Goal: Task Accomplishment & Management: Manage account settings

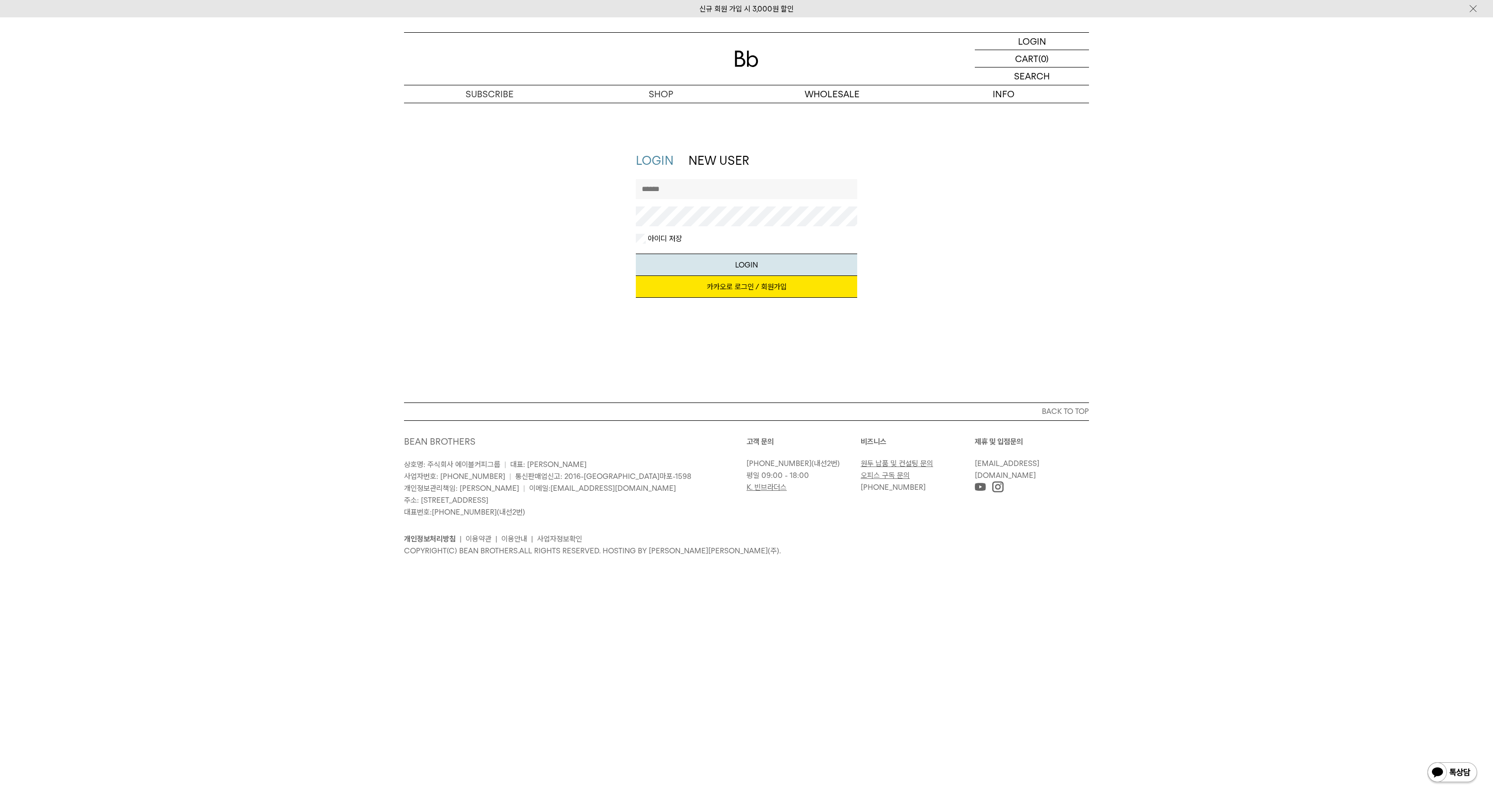
type input "**********"
click at [732, 263] on button "LOGIN" at bounding box center [747, 265] width 222 height 22
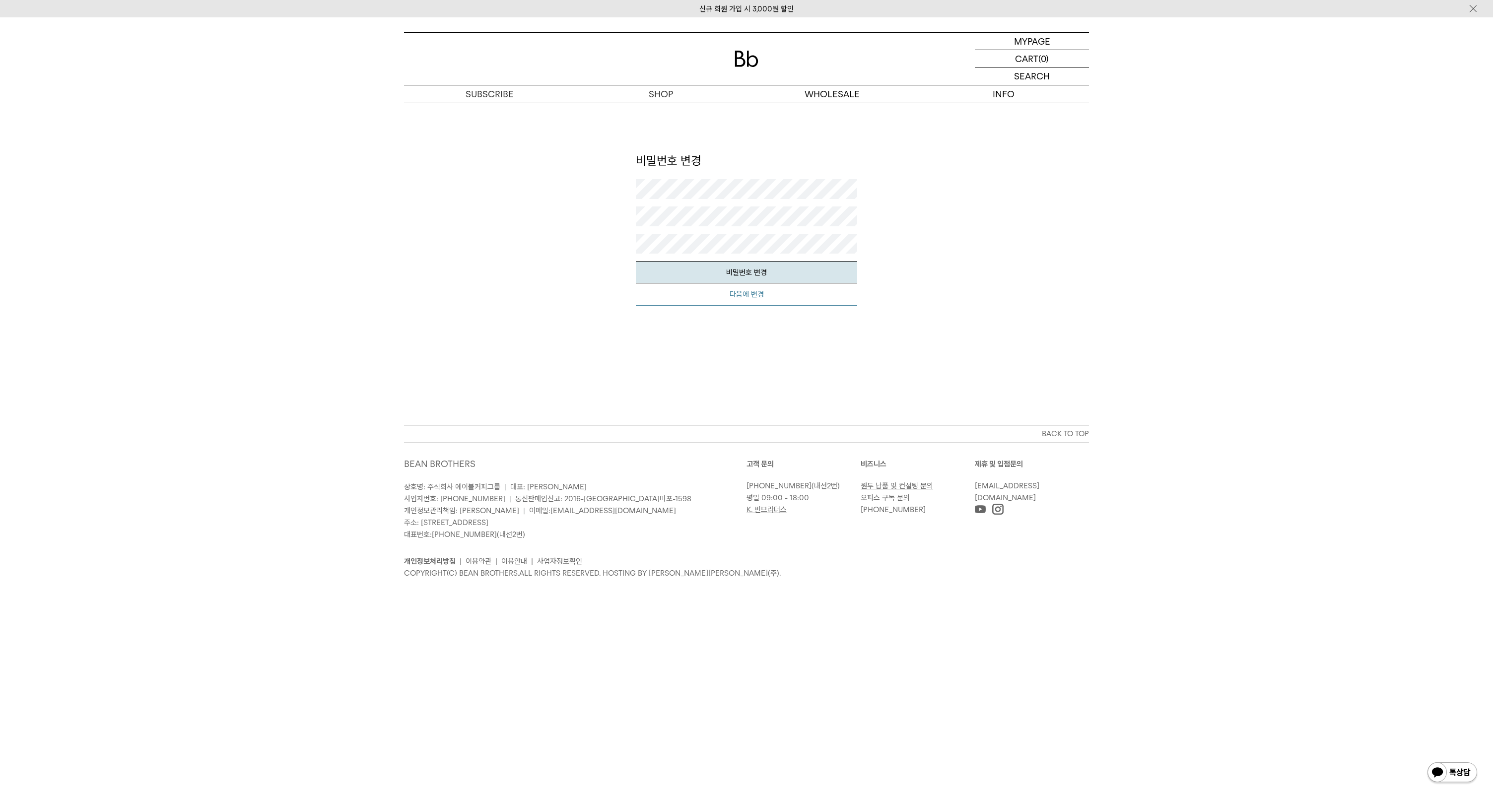
click at [759, 296] on button "다음에 변경" at bounding box center [747, 294] width 222 height 22
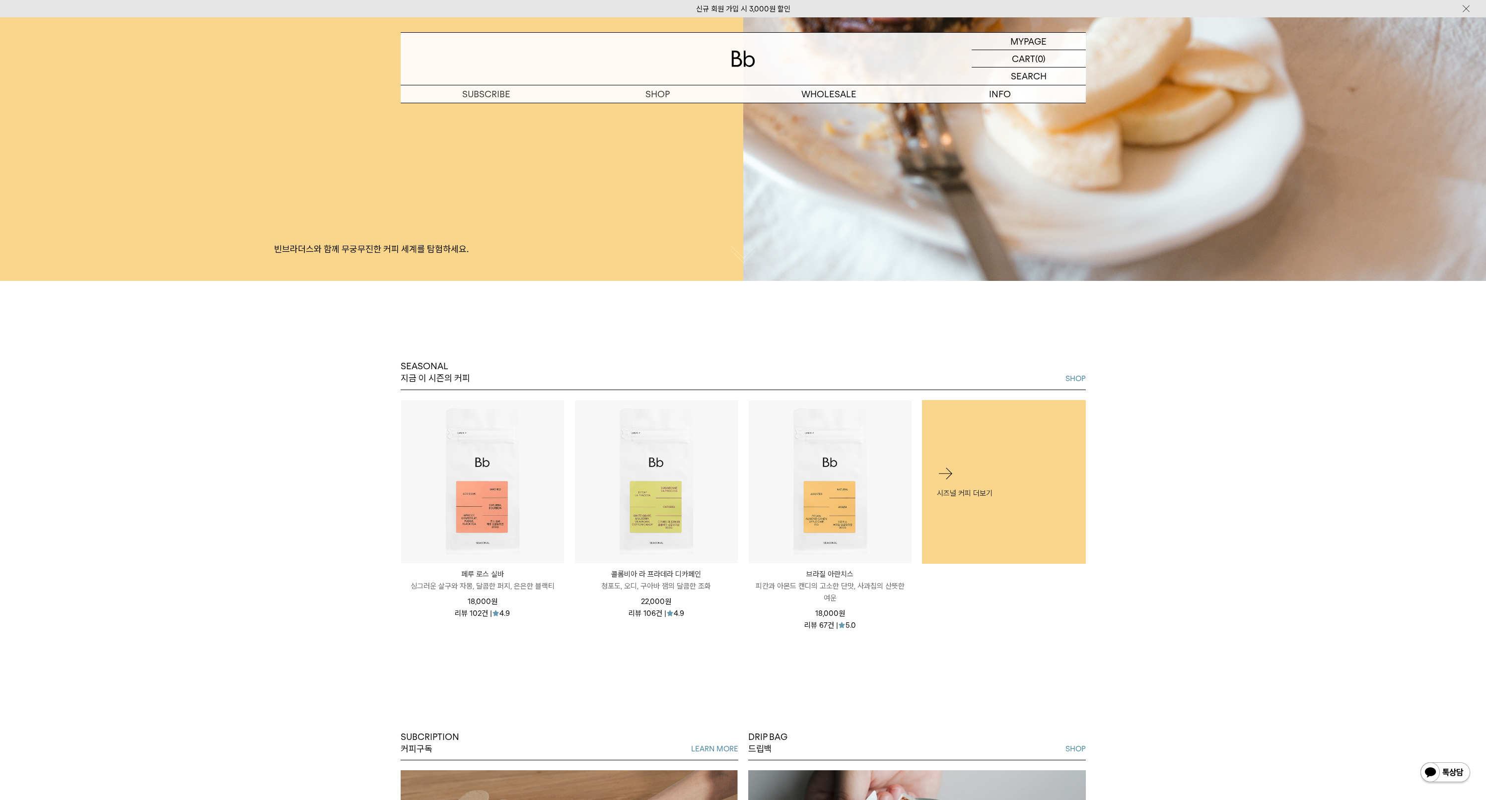
scroll to position [662, 0]
